Goal: Task Accomplishment & Management: Manage account settings

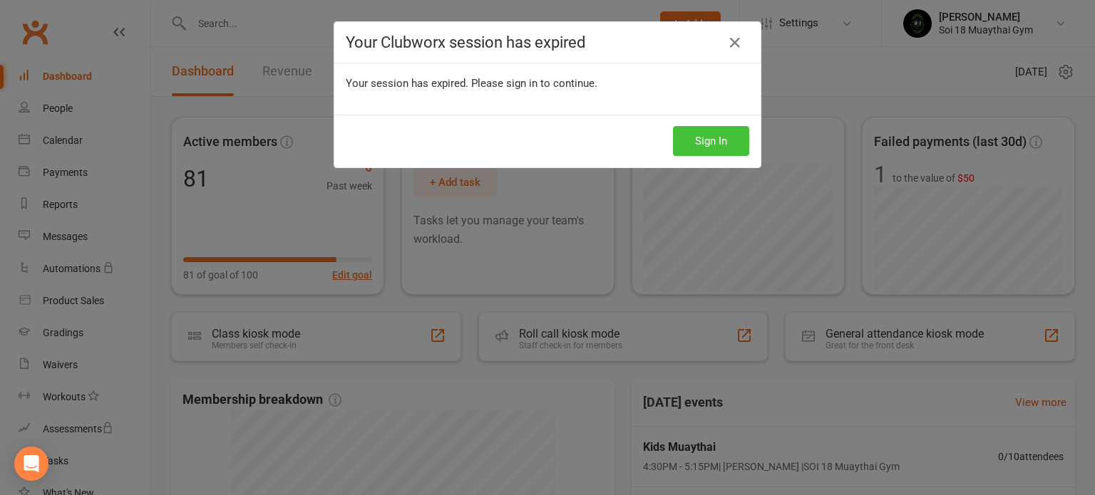
click at [720, 142] on button "Sign In" at bounding box center [711, 141] width 76 height 30
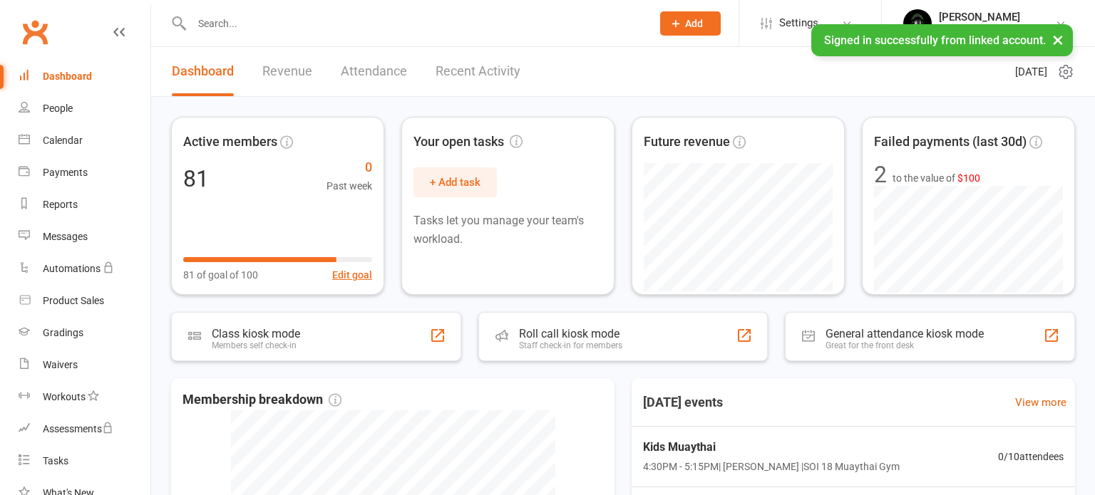
click at [302, 24] on input "text" at bounding box center [414, 24] width 454 height 20
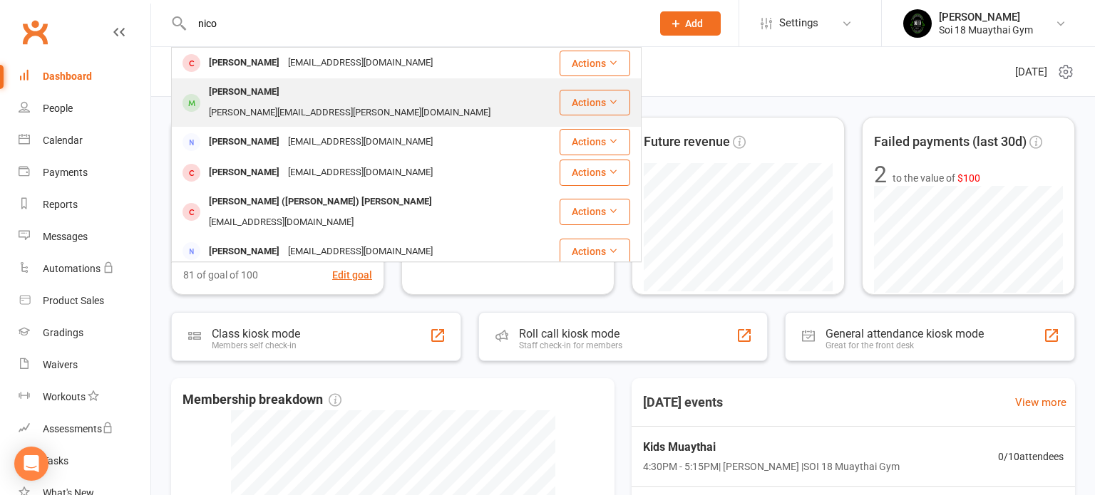
type input "nico"
click at [275, 89] on div "Nicolas Stecher" at bounding box center [244, 92] width 79 height 21
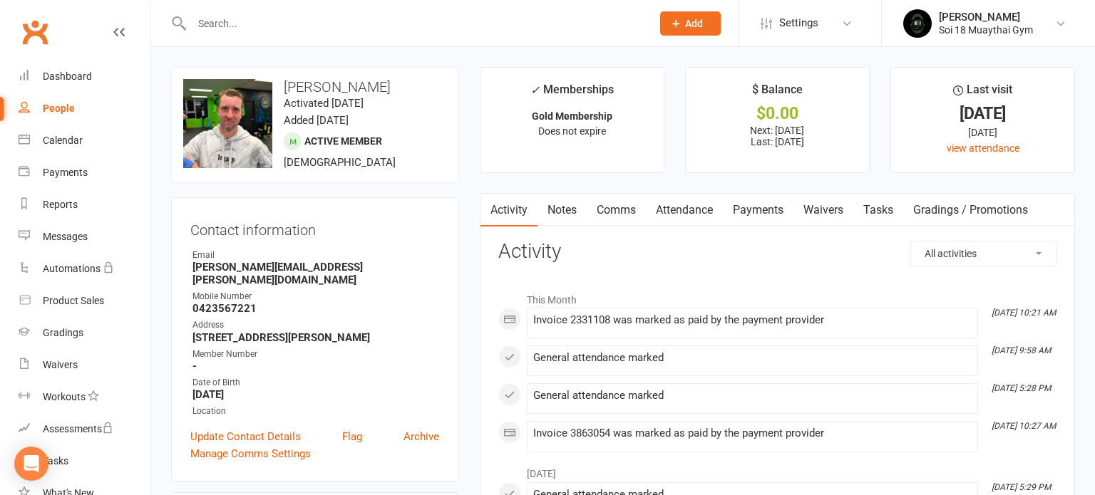
click at [757, 211] on link "Payments" at bounding box center [758, 210] width 71 height 33
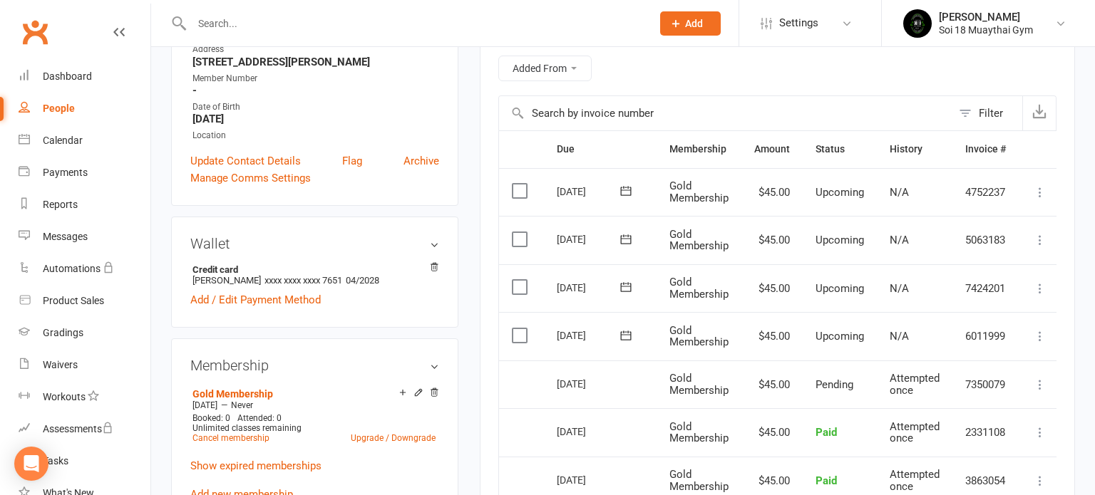
scroll to position [282, 0]
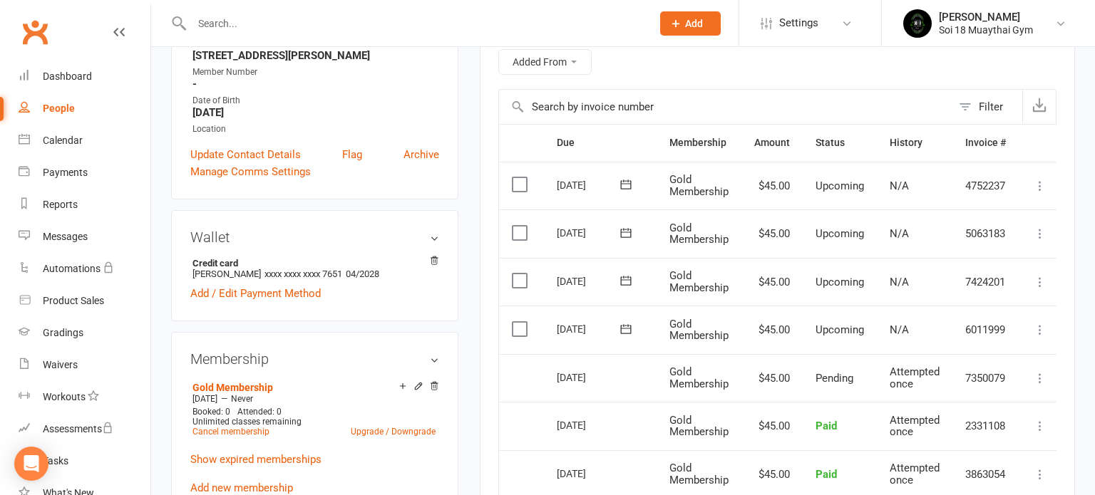
click at [517, 324] on label at bounding box center [521, 329] width 19 height 14
click at [517, 322] on input "checkbox" at bounding box center [516, 322] width 9 height 0
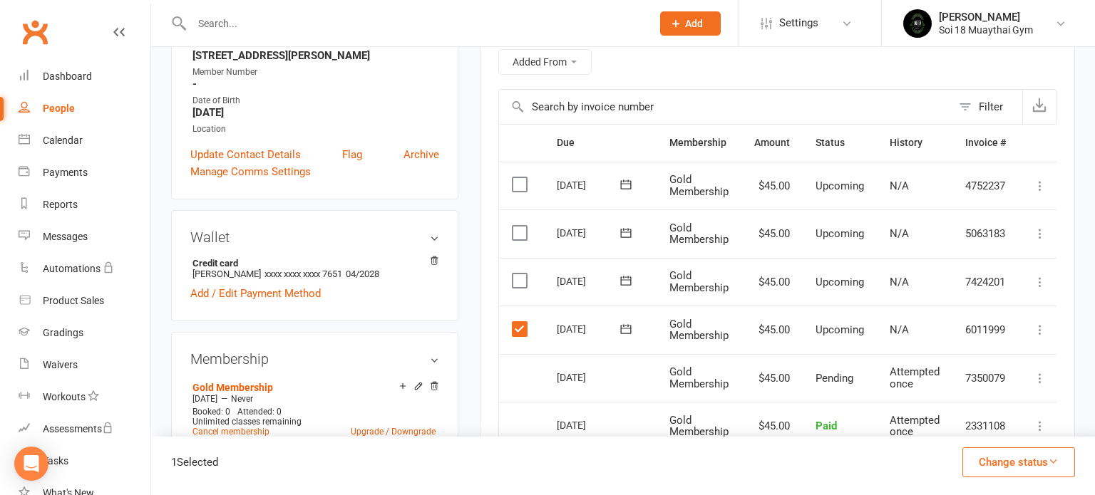
click at [517, 282] on label at bounding box center [521, 281] width 19 height 14
click at [517, 274] on input "checkbox" at bounding box center [516, 274] width 9 height 0
click at [520, 230] on label at bounding box center [521, 233] width 19 height 14
click at [520, 226] on input "checkbox" at bounding box center [516, 226] width 9 height 0
click at [525, 181] on label at bounding box center [521, 184] width 19 height 14
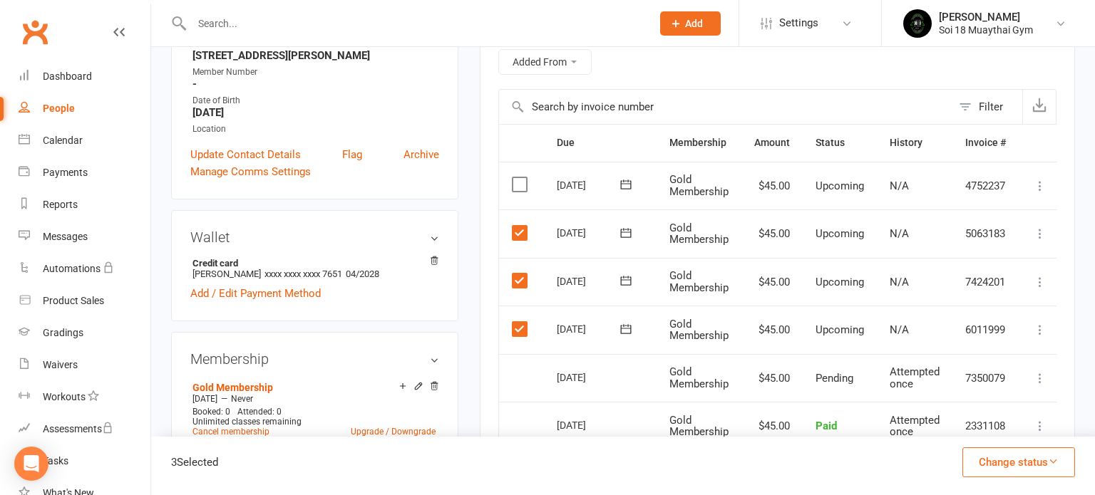
click at [521, 177] on input "checkbox" at bounding box center [516, 177] width 9 height 0
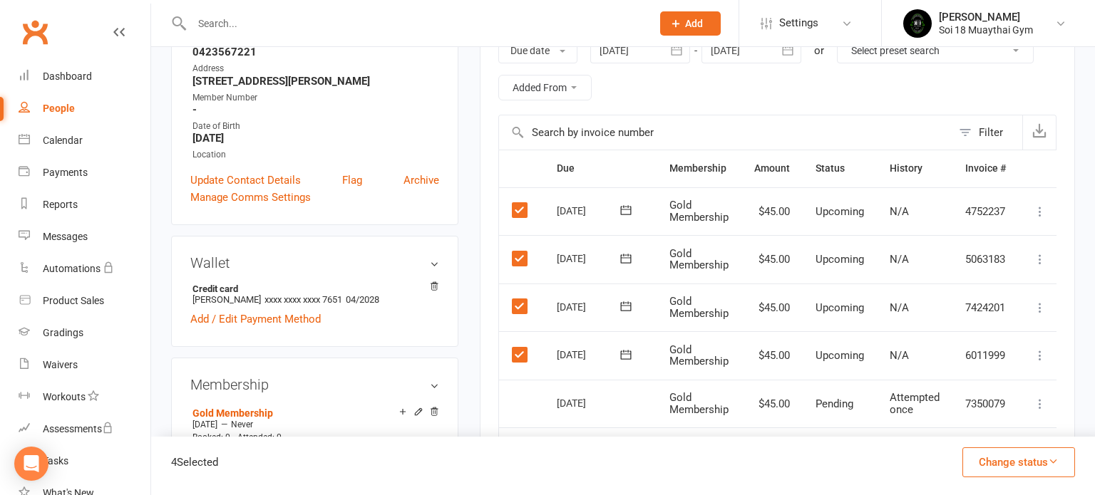
scroll to position [202, 0]
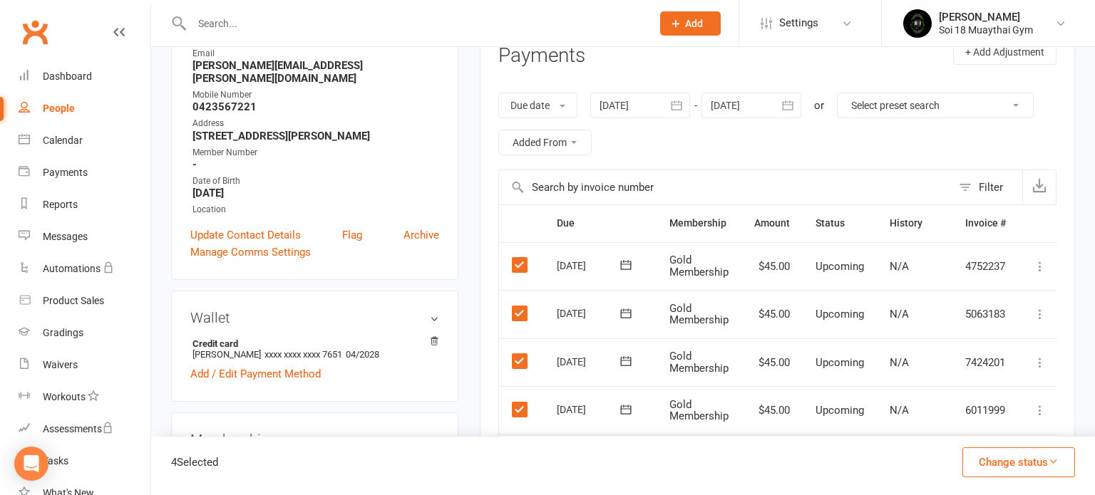
click at [1035, 465] on button "Change status" at bounding box center [1018, 463] width 113 height 30
click at [988, 428] on link "Skipped" at bounding box center [1003, 424] width 141 height 29
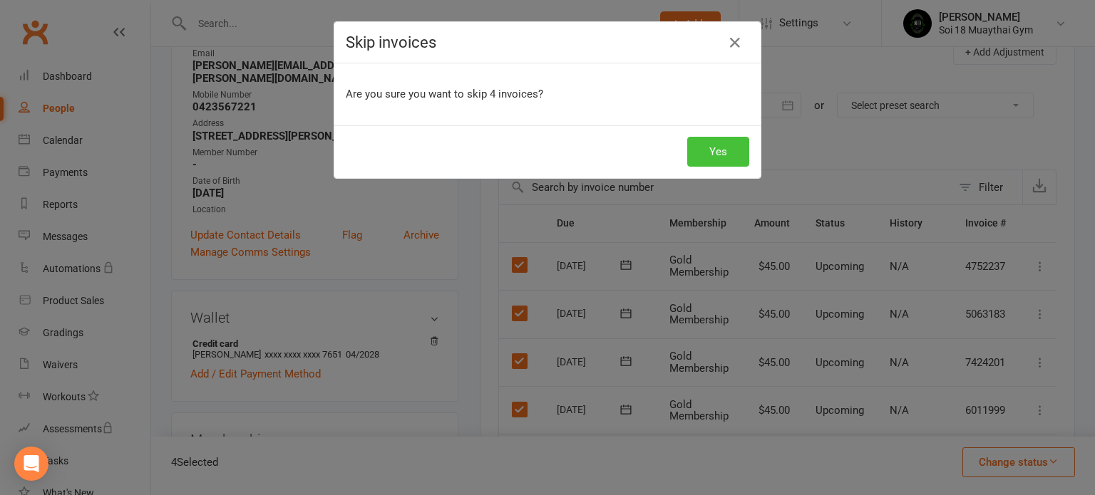
click at [729, 151] on button "Yes" at bounding box center [718, 152] width 62 height 30
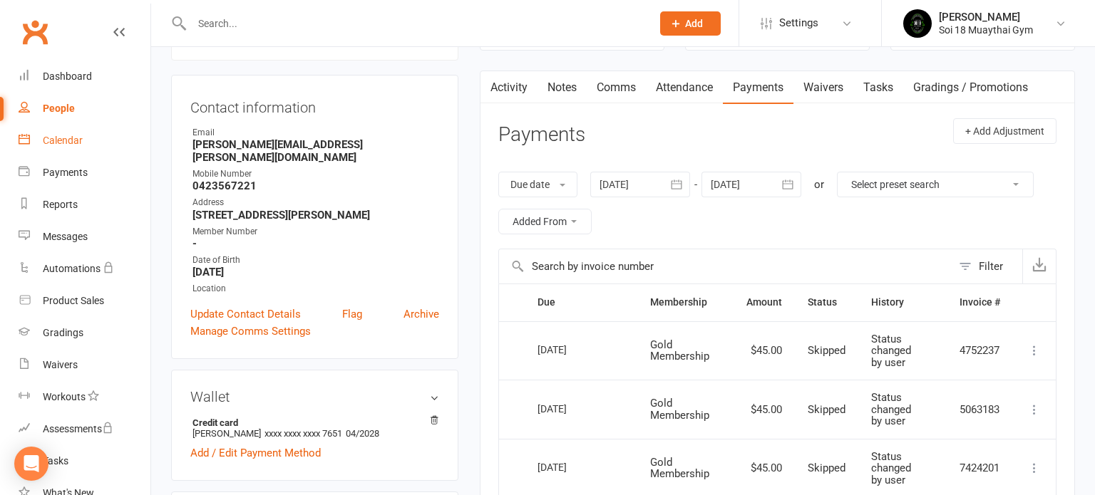
scroll to position [0, 0]
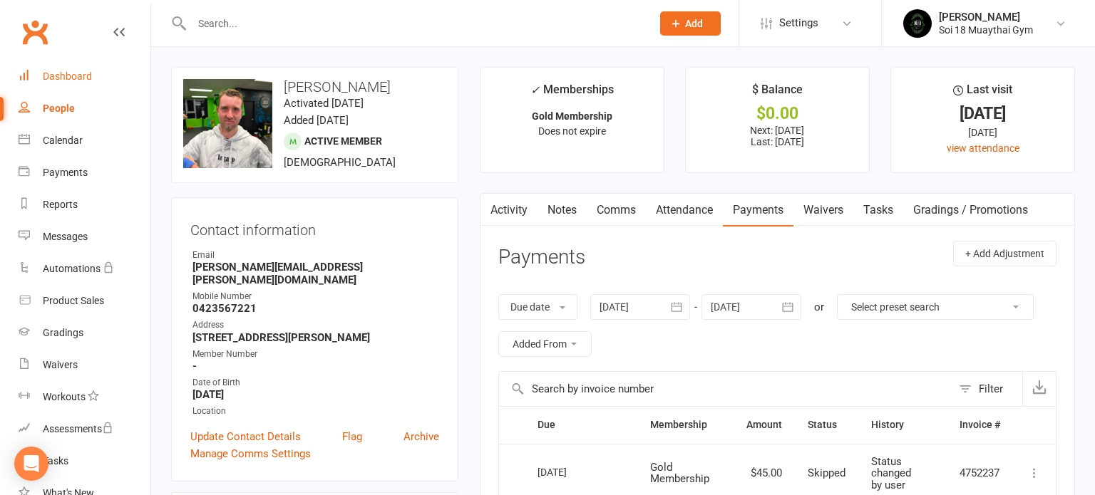
click at [83, 77] on div "Dashboard" at bounding box center [67, 76] width 49 height 11
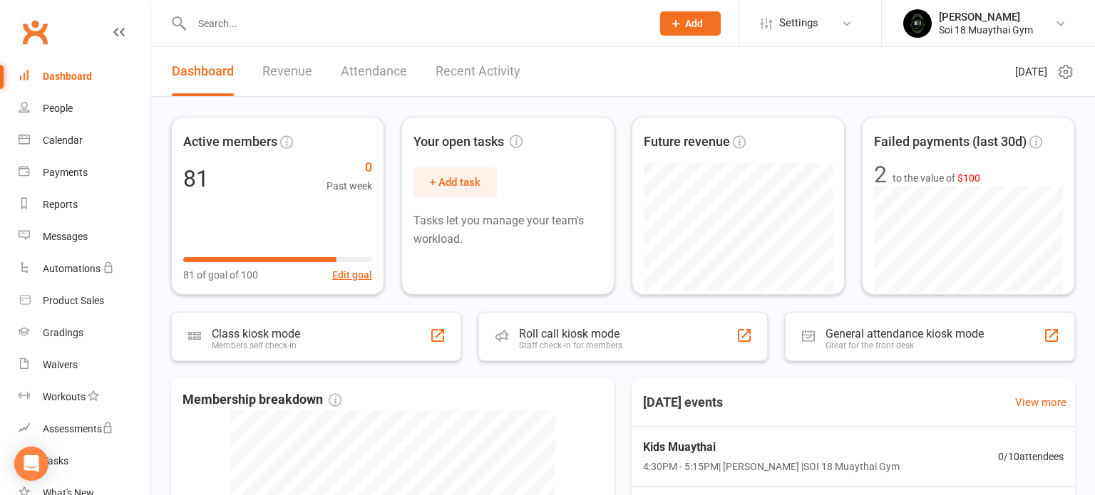
click at [500, 80] on link "Recent Activity" at bounding box center [478, 71] width 85 height 49
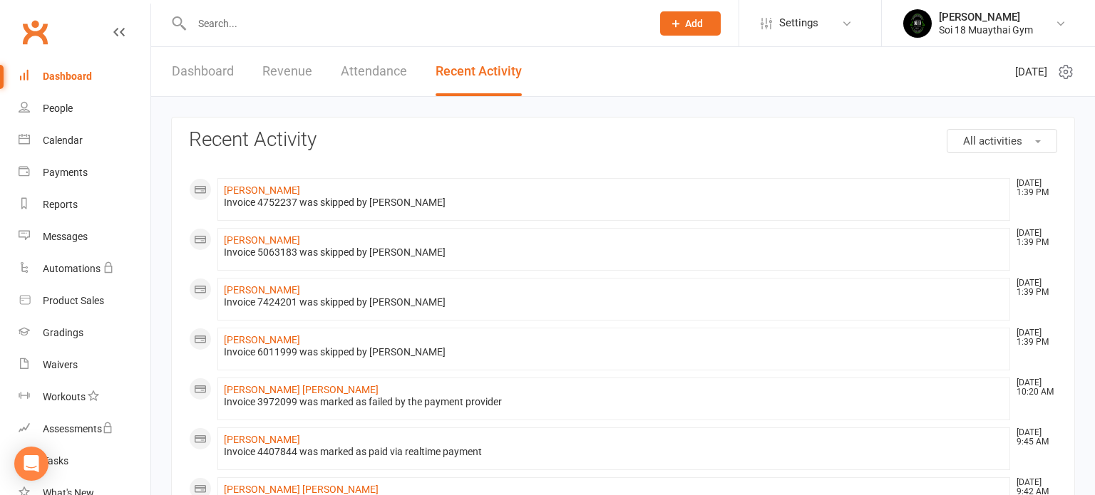
click at [217, 84] on link "Dashboard" at bounding box center [203, 71] width 62 height 49
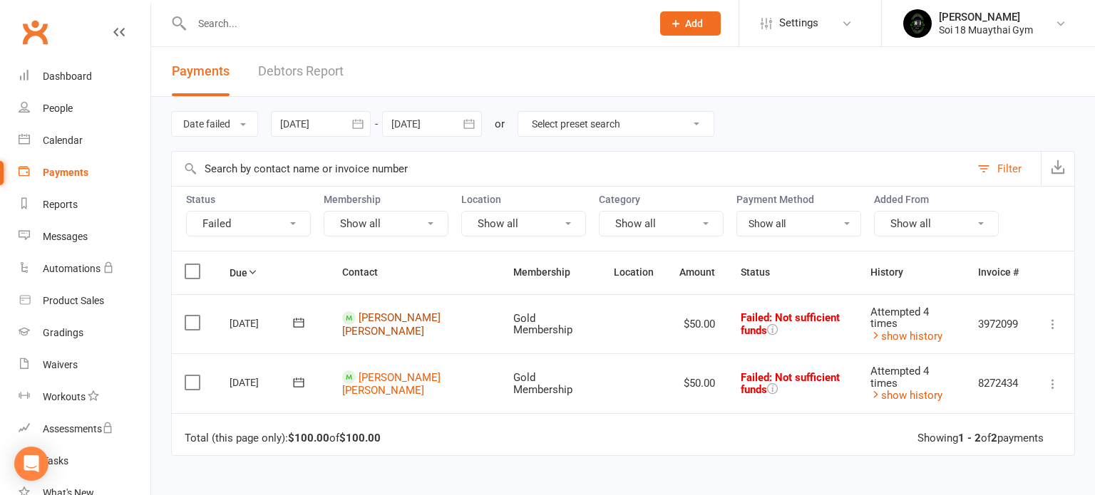
click at [386, 316] on link "Kane Barker" at bounding box center [391, 324] width 98 height 26
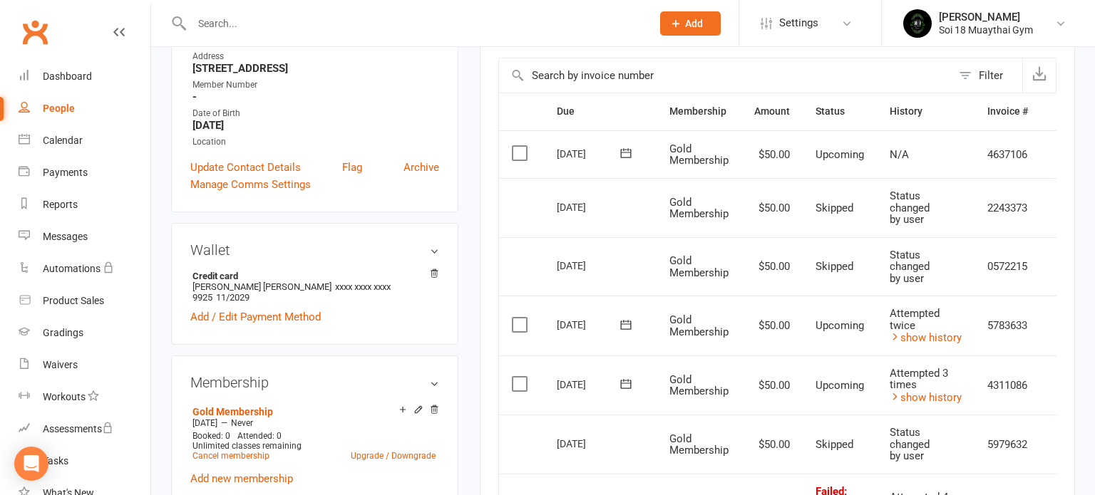
scroll to position [299, 0]
click at [522, 323] on label at bounding box center [521, 326] width 19 height 14
click at [521, 319] on input "checkbox" at bounding box center [516, 319] width 9 height 0
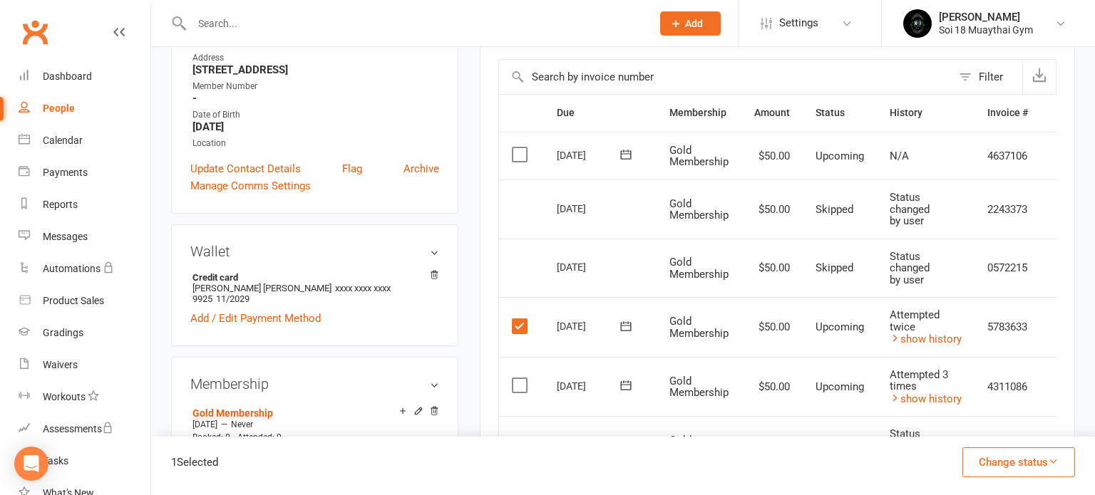
click at [522, 381] on label at bounding box center [521, 386] width 19 height 14
click at [521, 379] on input "checkbox" at bounding box center [516, 379] width 9 height 0
click at [1046, 463] on button "Change status" at bounding box center [1018, 463] width 113 height 30
click at [1008, 430] on link "Skipped" at bounding box center [1003, 424] width 141 height 29
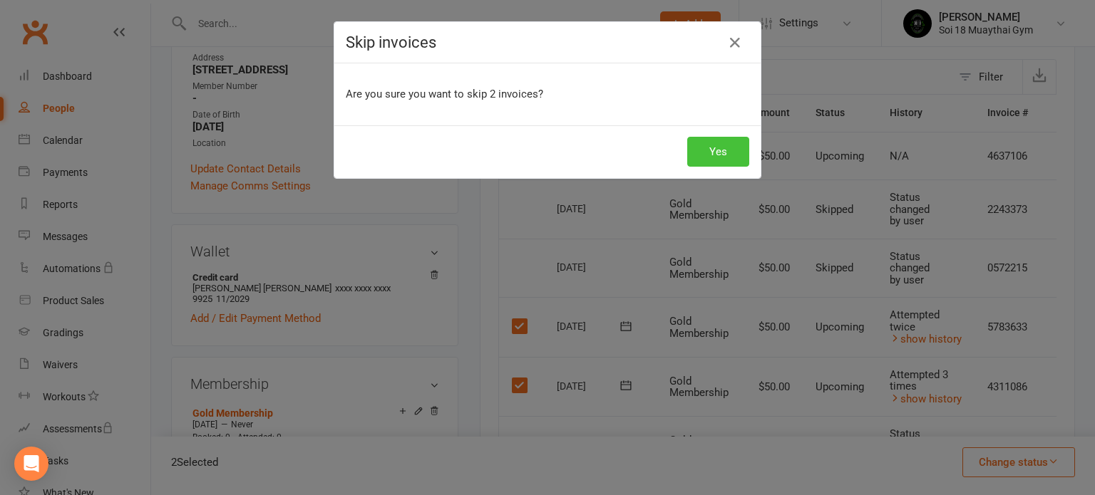
click at [730, 155] on button "Yes" at bounding box center [718, 152] width 62 height 30
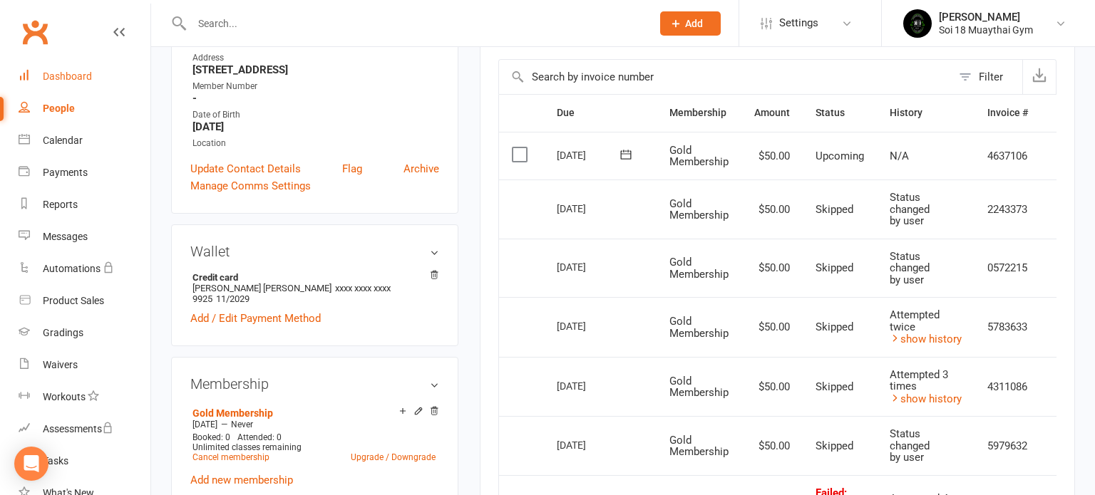
click at [81, 71] on div "Dashboard" at bounding box center [67, 76] width 49 height 11
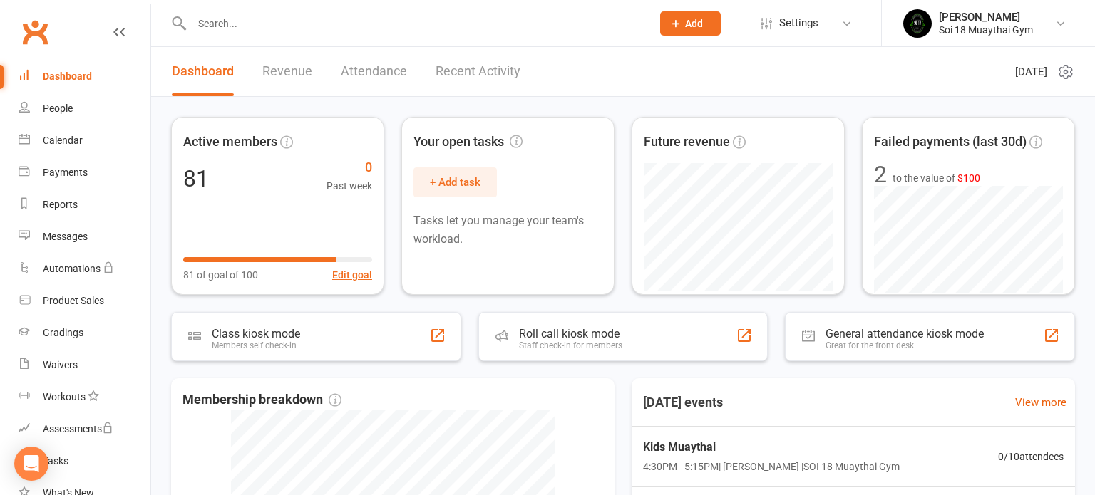
click at [468, 76] on link "Recent Activity" at bounding box center [478, 71] width 85 height 49
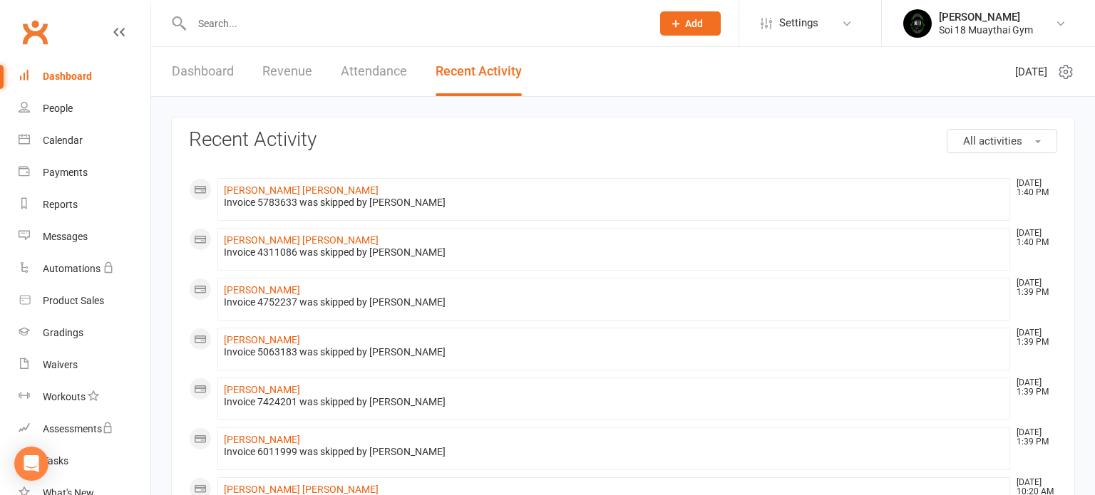
click at [191, 71] on link "Dashboard" at bounding box center [203, 71] width 62 height 49
